Goal: Task Accomplishment & Management: Manage account settings

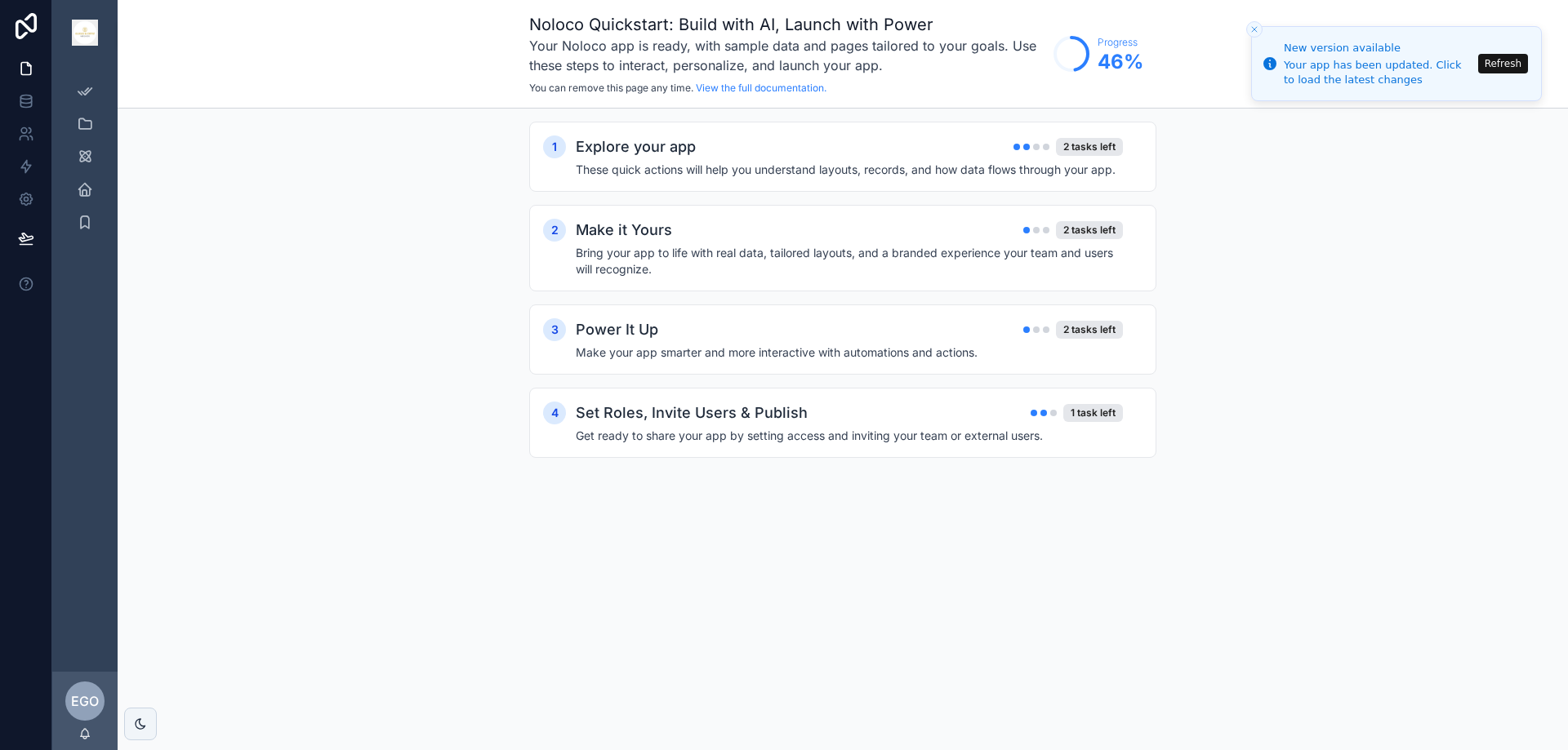
click at [81, 700] on span "EGO" at bounding box center [85, 701] width 28 height 20
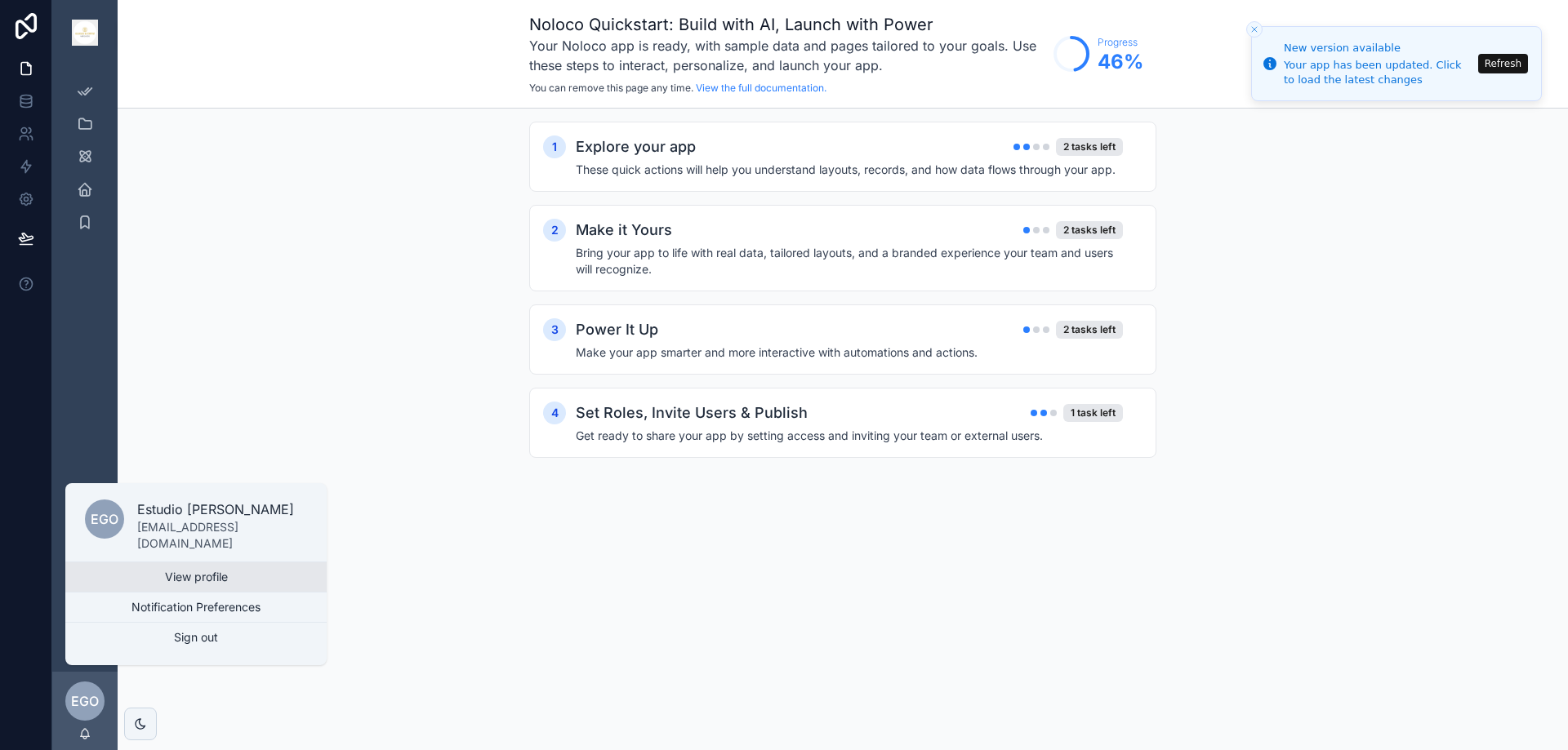
click at [192, 574] on link "View profile" at bounding box center [195, 577] width 261 height 30
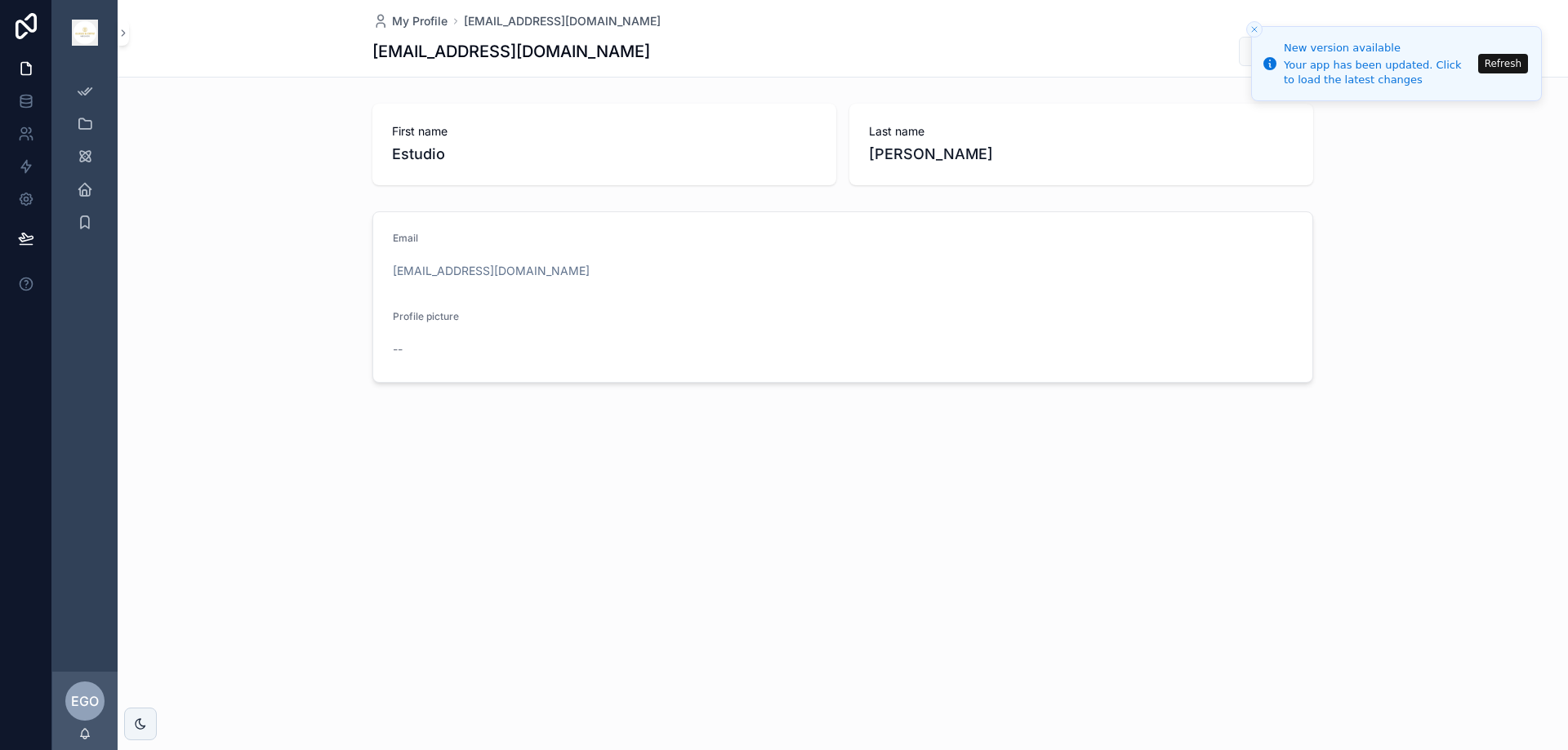
click at [1508, 63] on button "Refresh" at bounding box center [1503, 64] width 50 height 20
click at [23, 239] on icon at bounding box center [25, 237] width 14 height 8
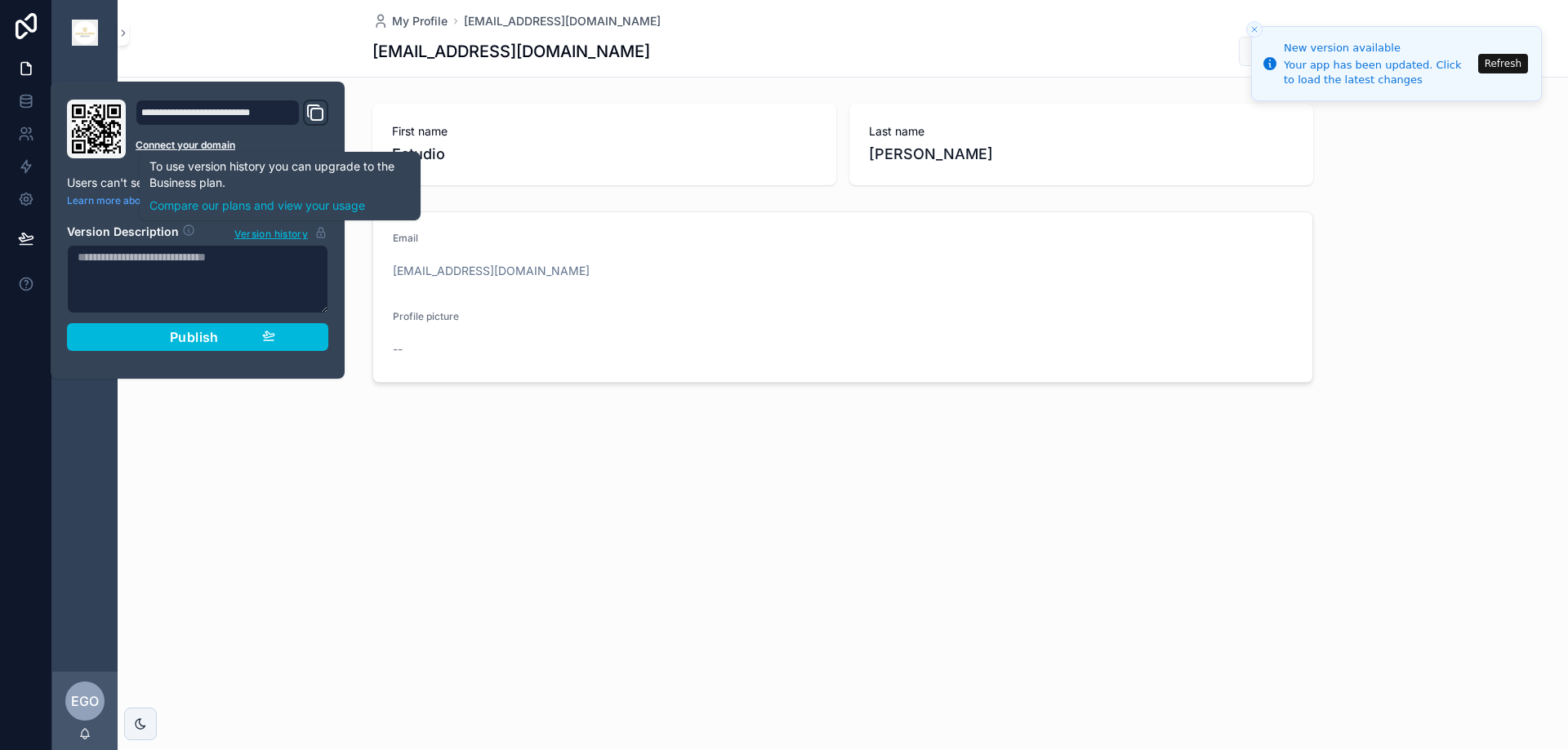
click at [254, 434] on div "My Profile estudioguiggiortiz.tecnologia@gmail.com estudioguiggiortiz.tecnologi…" at bounding box center [842, 247] width 1451 height 494
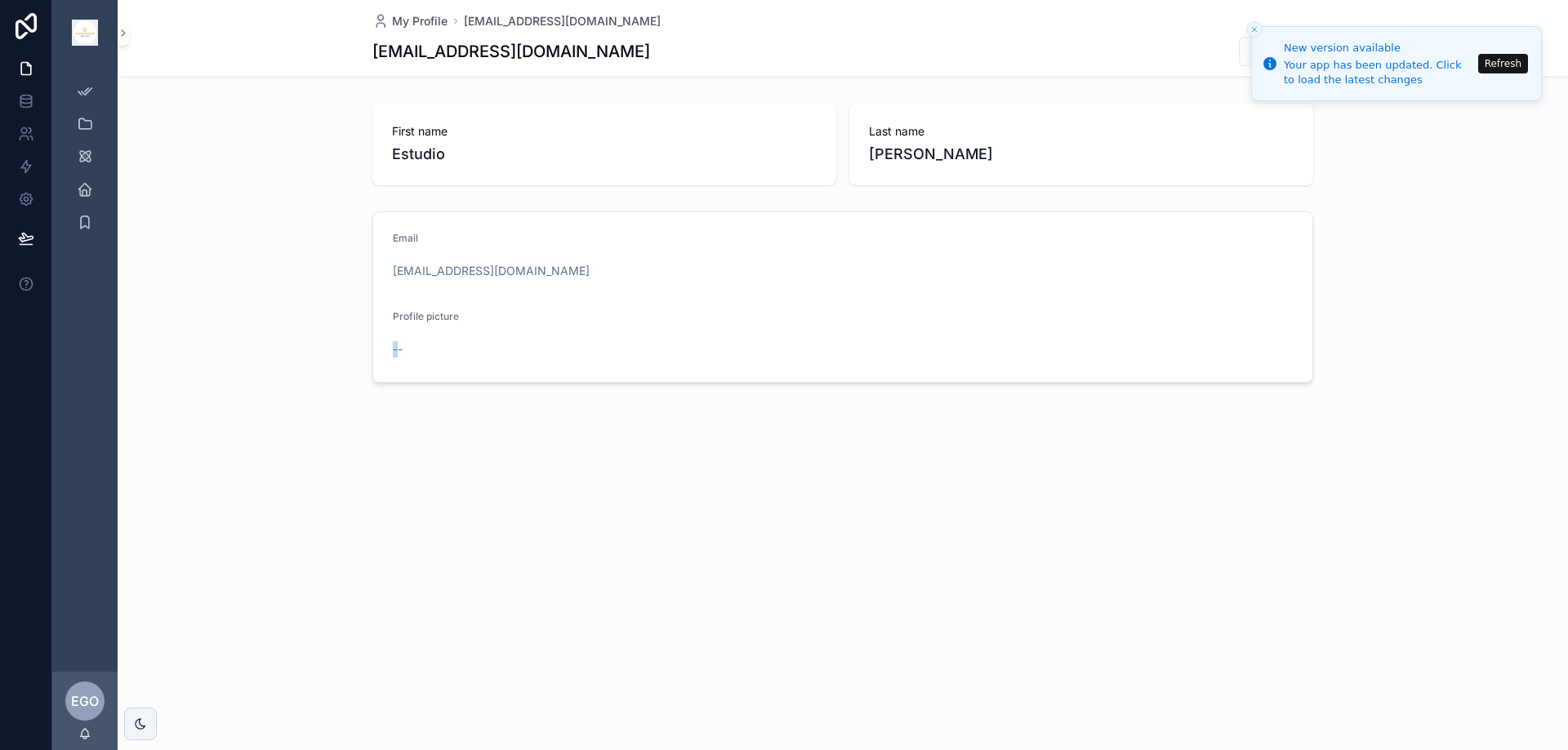
click at [254, 434] on div "My Profile estudioguiggiortiz.tecnologia@gmail.com estudioguiggiortiz.tecnologi…" at bounding box center [842, 247] width 1451 height 494
click at [87, 708] on span "EGO" at bounding box center [85, 701] width 28 height 20
click at [1255, 28] on icon "Close toast" at bounding box center [1254, 29] width 10 height 10
click at [1258, 24] on icon "Close toast" at bounding box center [1254, 29] width 10 height 10
click at [1507, 64] on button "Refresh" at bounding box center [1503, 64] width 50 height 20
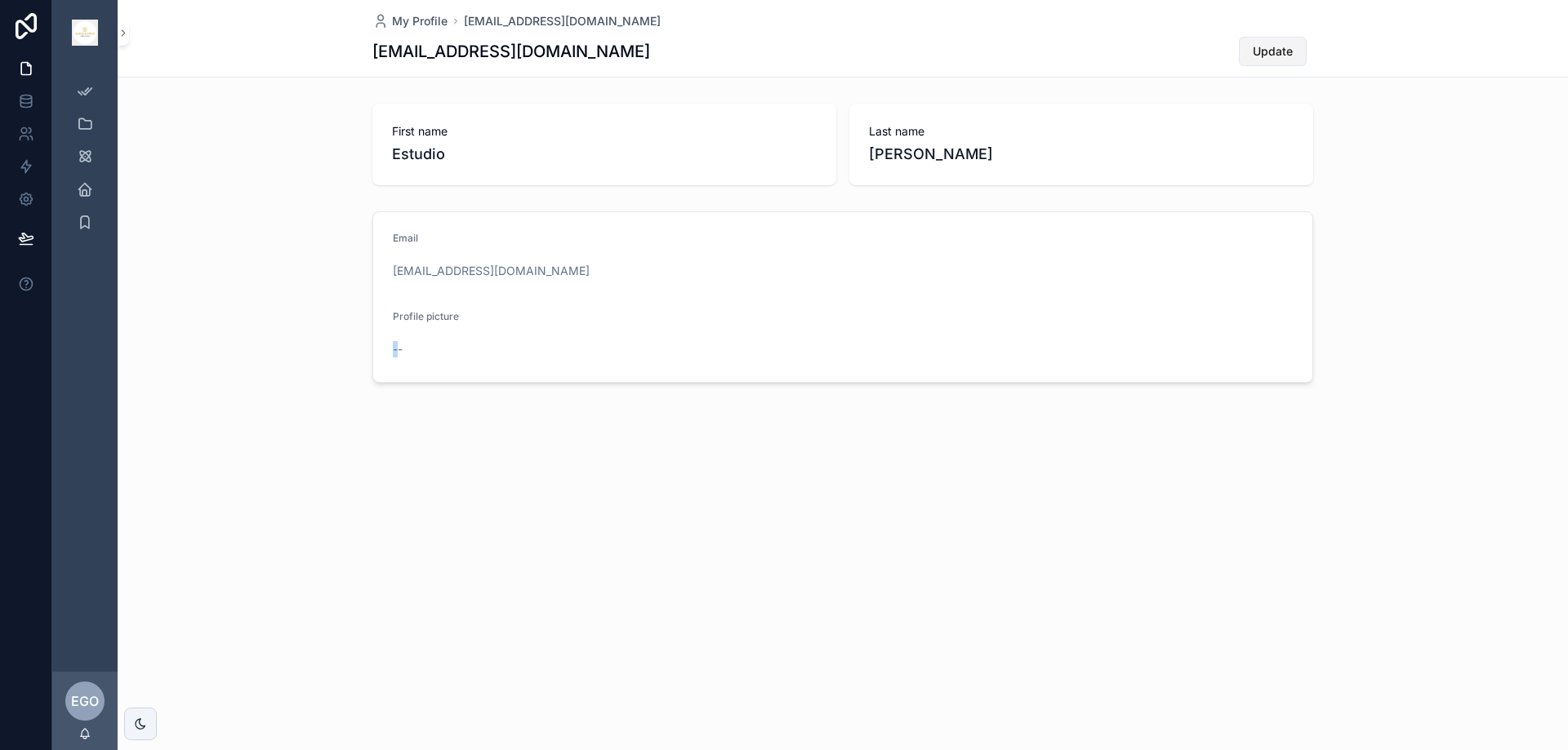
click at [1270, 48] on span "Update" at bounding box center [1272, 52] width 40 height 16
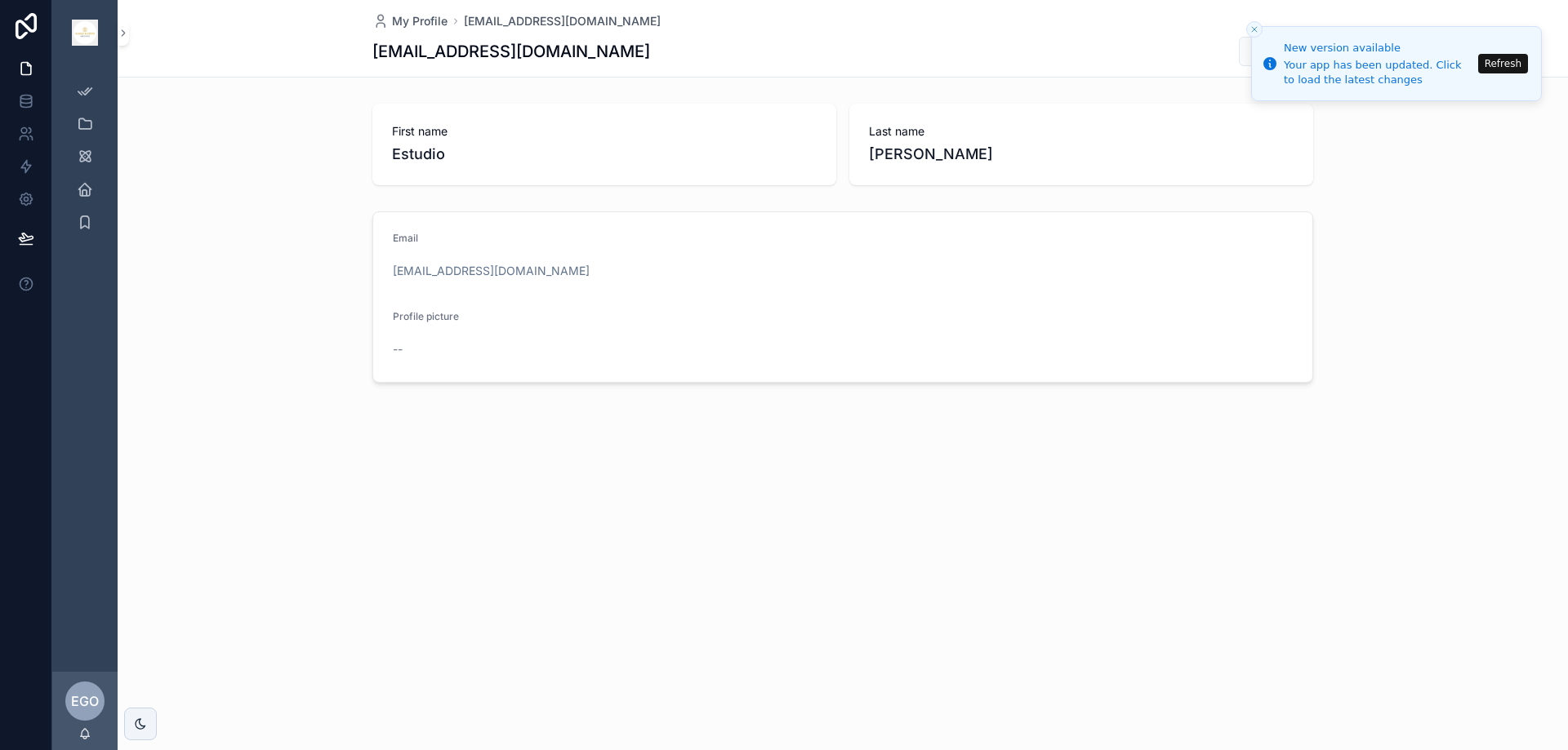
click at [1254, 32] on icon "Close toast" at bounding box center [1254, 29] width 10 height 10
click at [1245, 58] on button "Update" at bounding box center [1272, 52] width 68 height 30
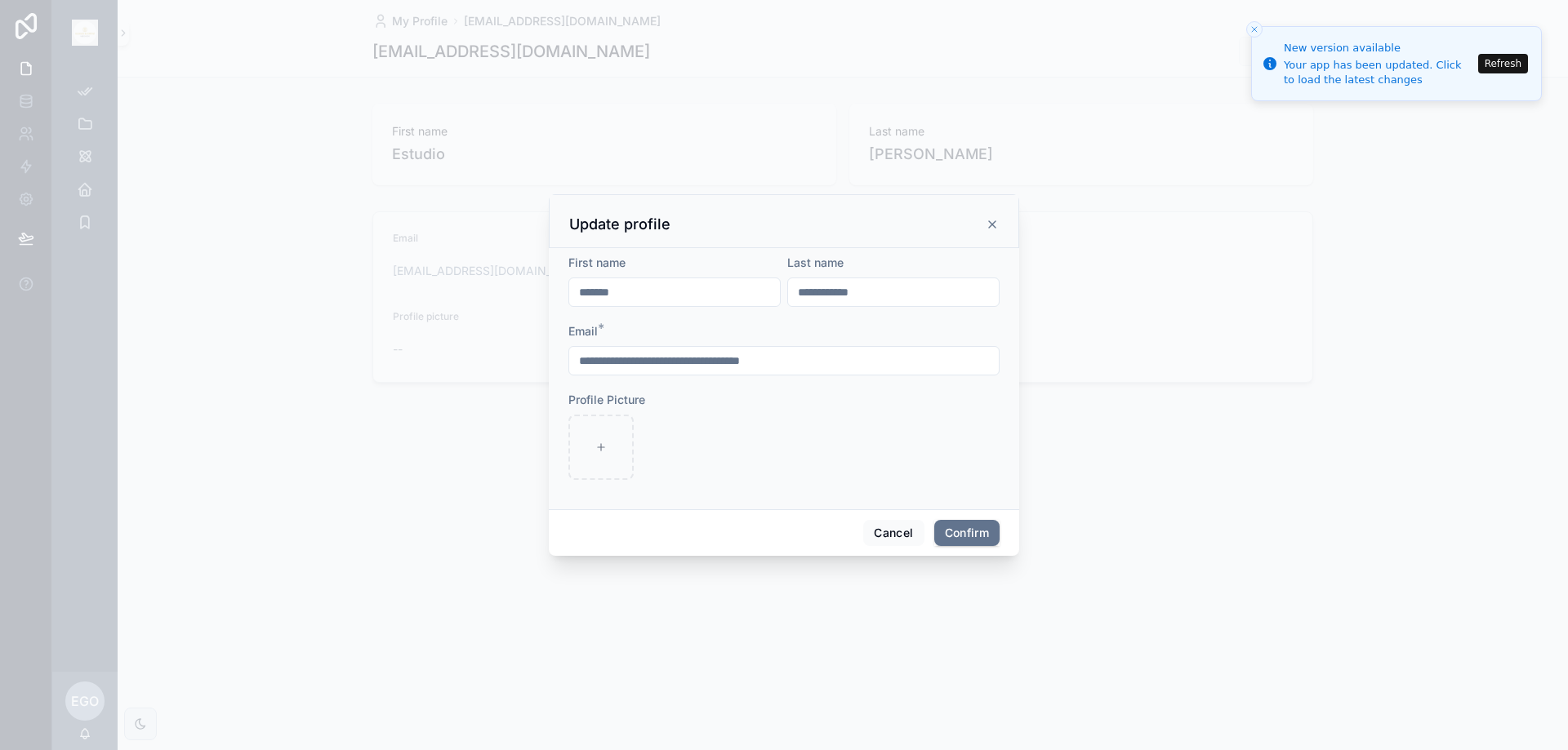
click at [993, 224] on icon at bounding box center [991, 224] width 6 height 6
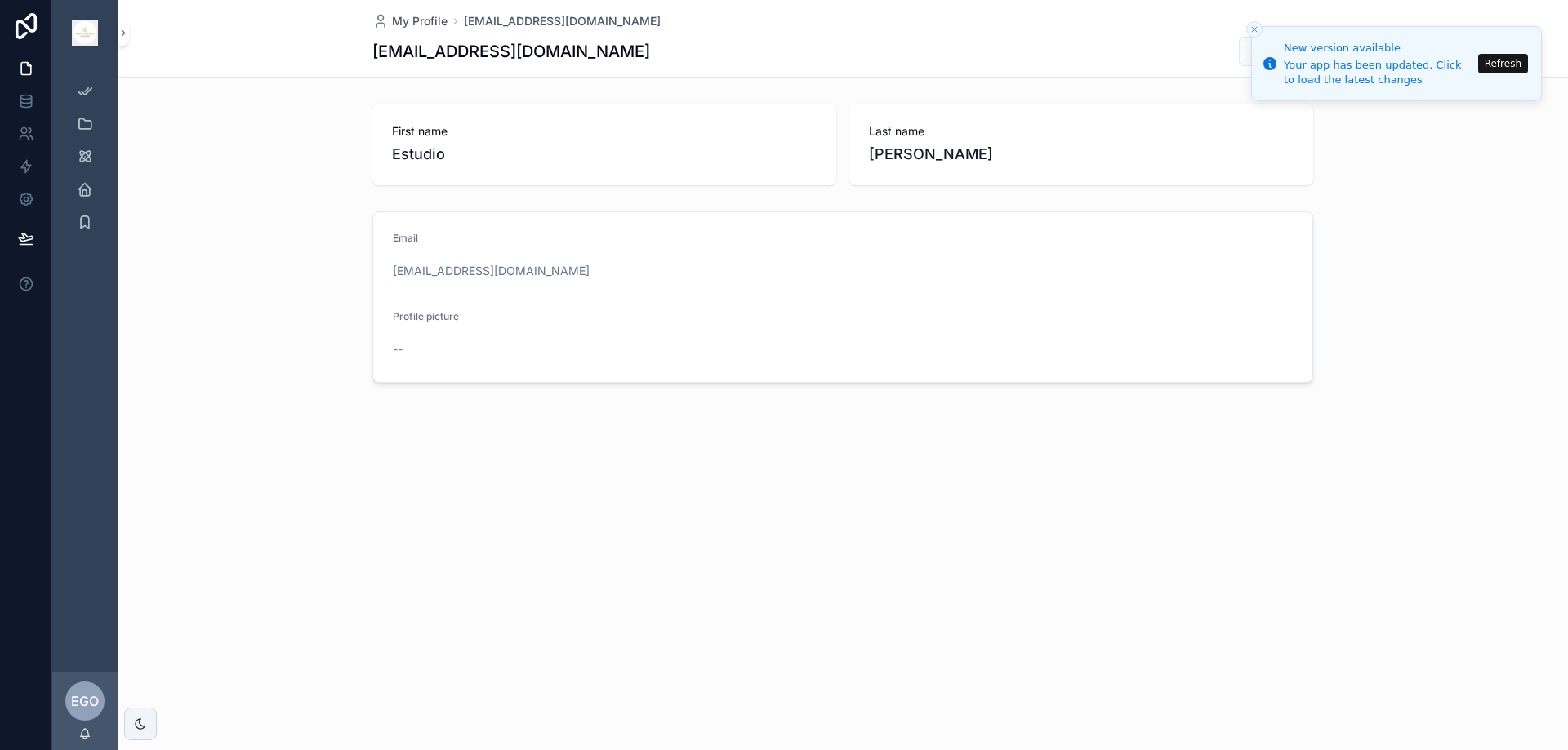
click at [83, 706] on span "EGO" at bounding box center [85, 701] width 28 height 20
click at [134, 723] on icon "scrollable content" at bounding box center [140, 724] width 13 height 13
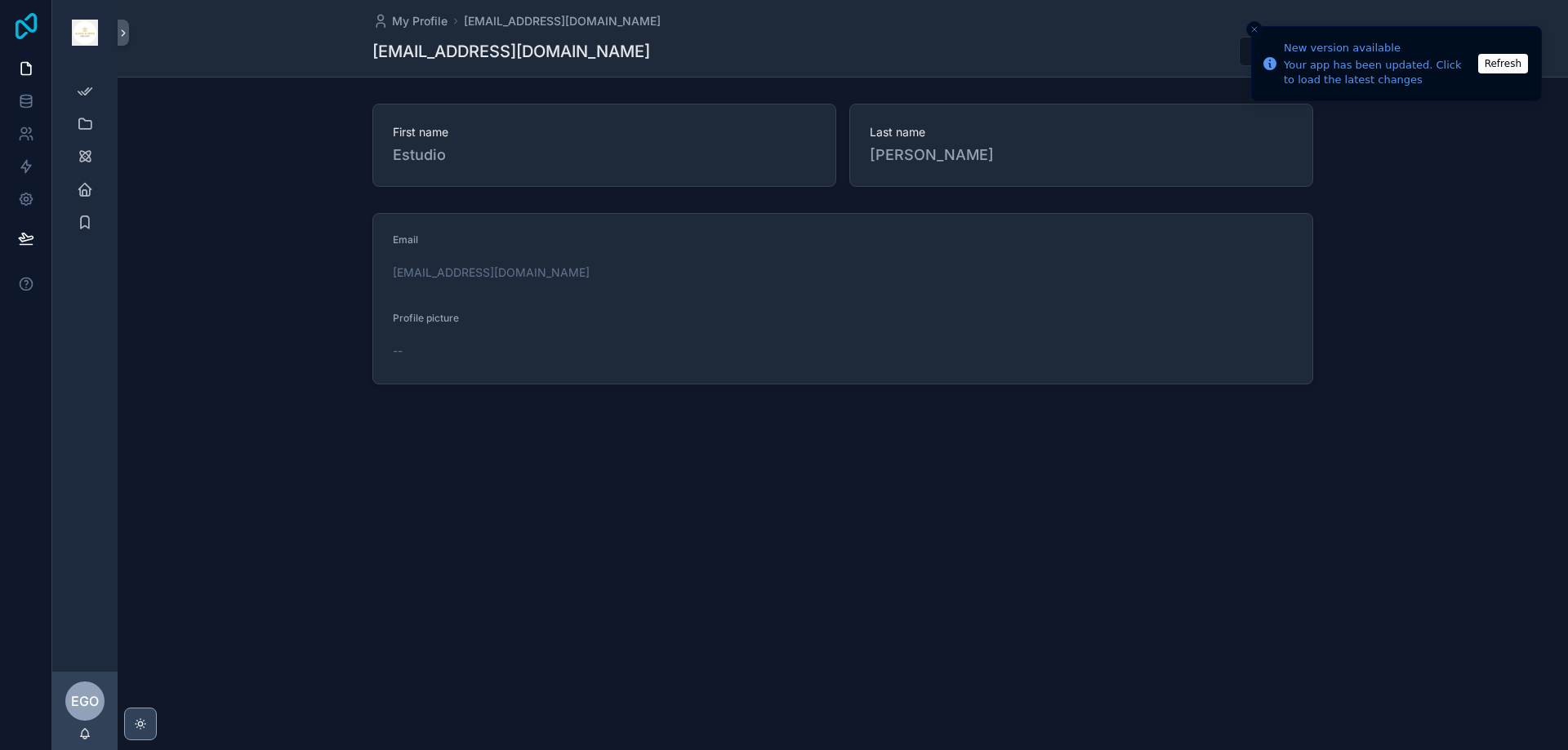
click at [23, 24] on icon at bounding box center [25, 25] width 21 height 26
